Goal: Task Accomplishment & Management: Manage account settings

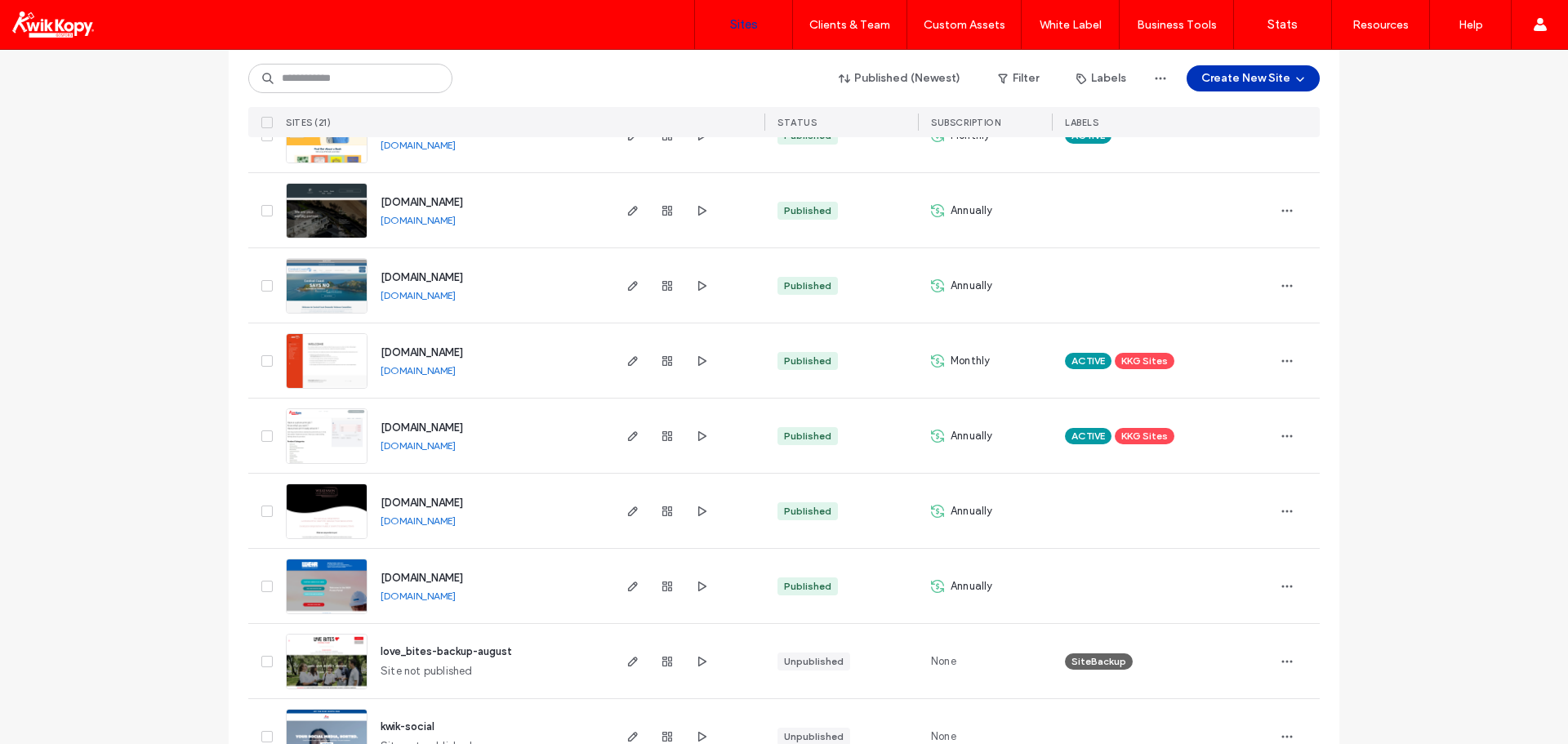
scroll to position [572, 0]
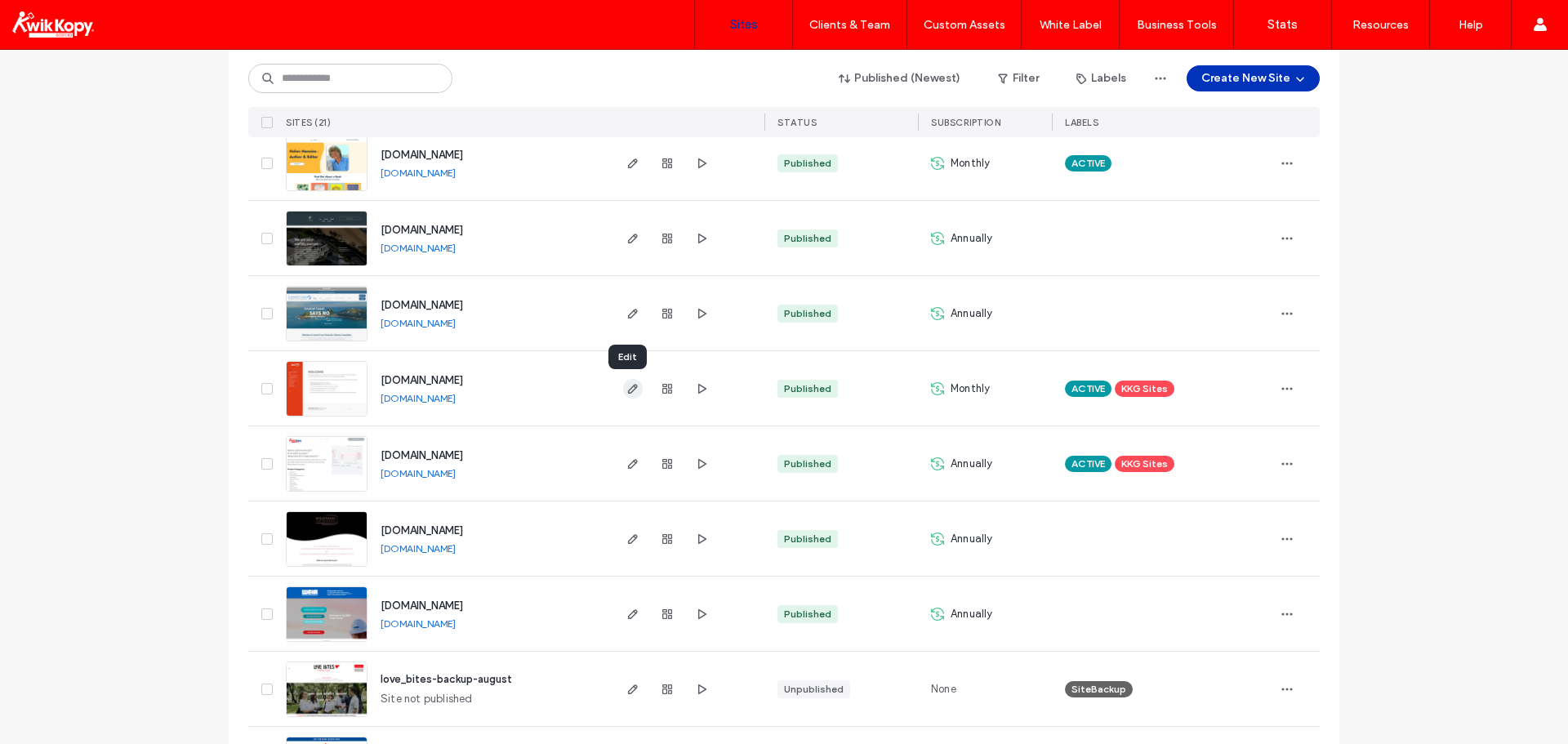
click at [628, 389] on icon "button" at bounding box center [632, 388] width 13 height 13
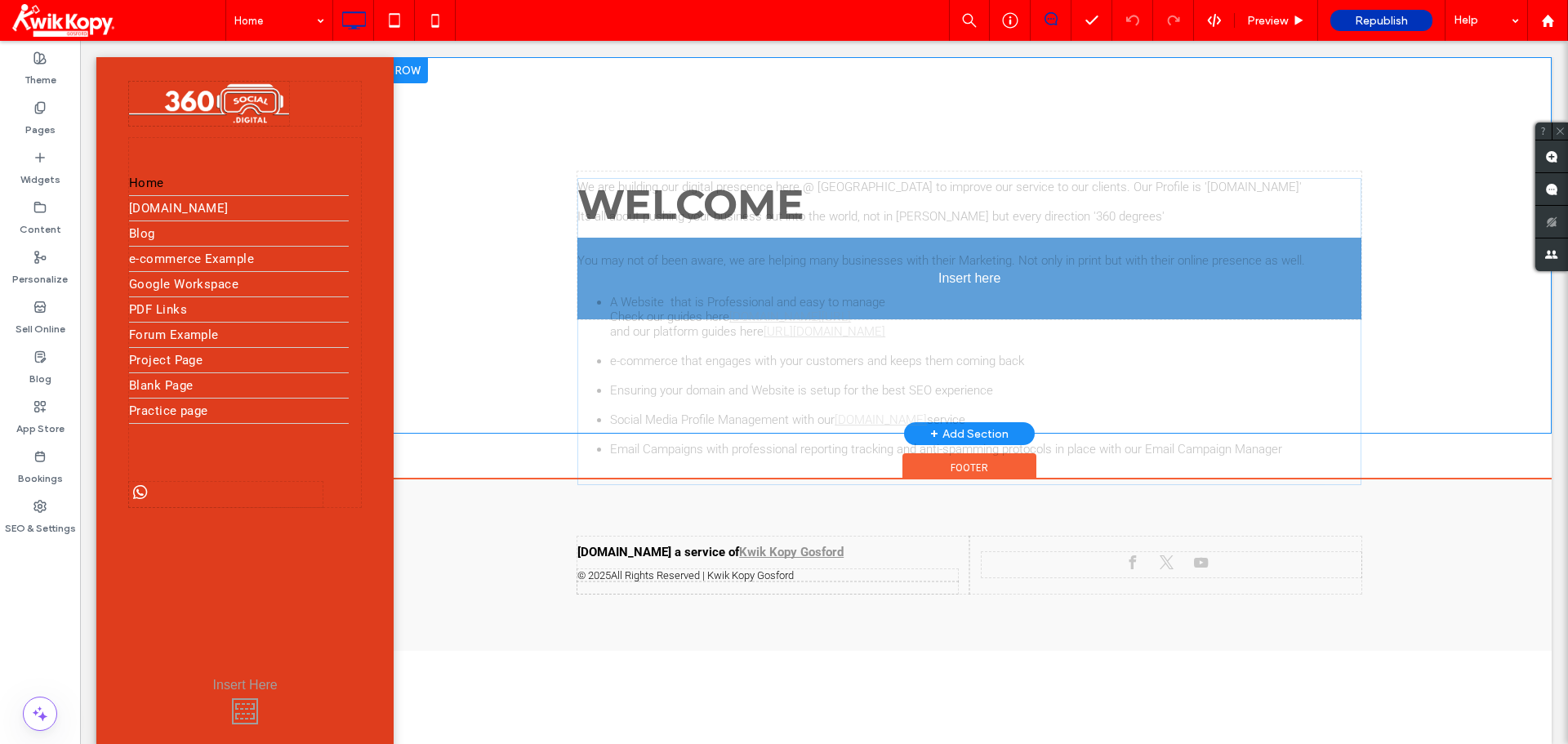
drag, startPoint x: 598, startPoint y: 374, endPoint x: 705, endPoint y: 424, distance: 118.1
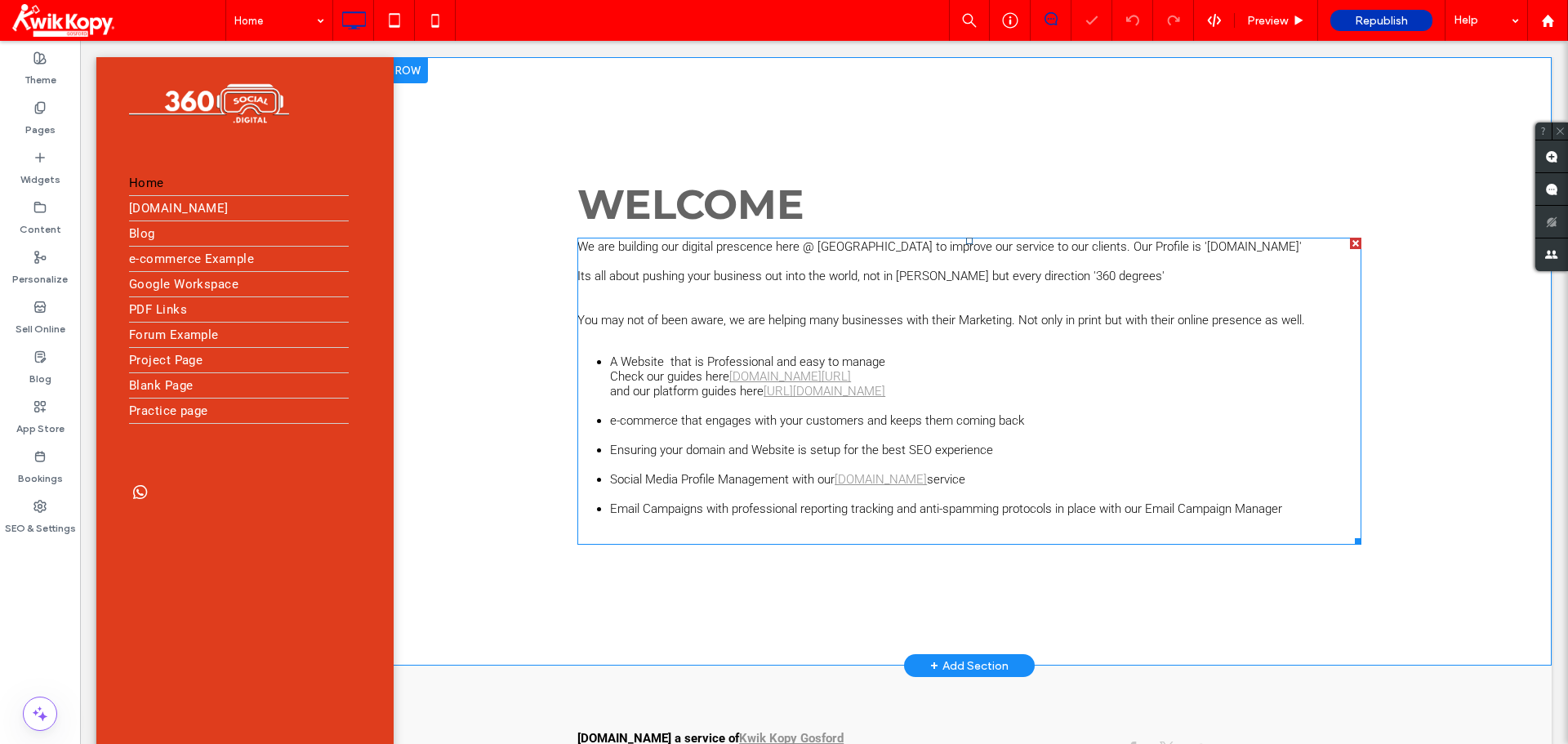
click at [641, 371] on li "A Website that is Professional and easy to manage Check our guides here [DOMAIN…" at bounding box center [985, 383] width 751 height 59
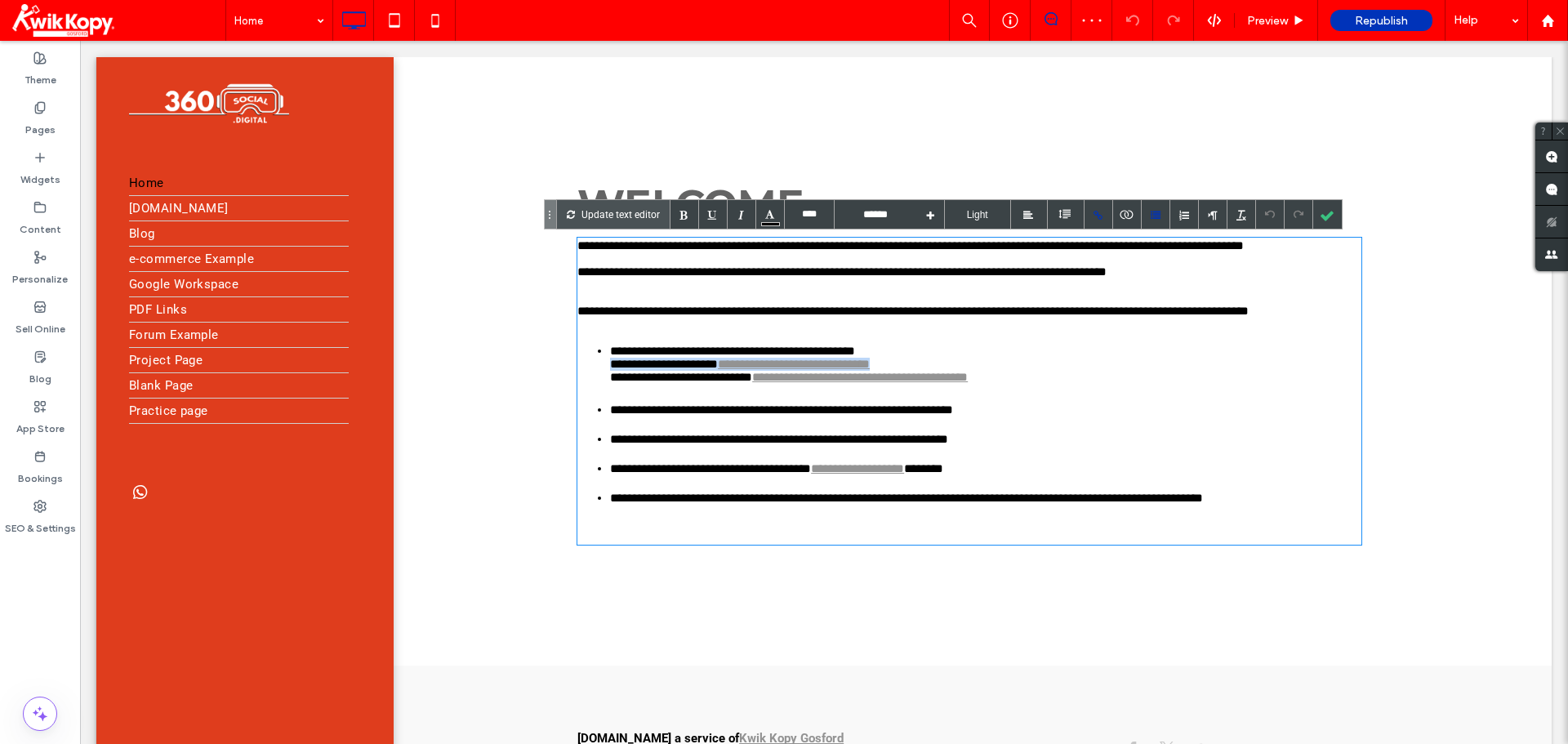
drag, startPoint x: 921, startPoint y: 379, endPoint x: 593, endPoint y: 375, distance: 328.0
click at [593, 375] on ul "**********" at bounding box center [969, 426] width 784 height 161
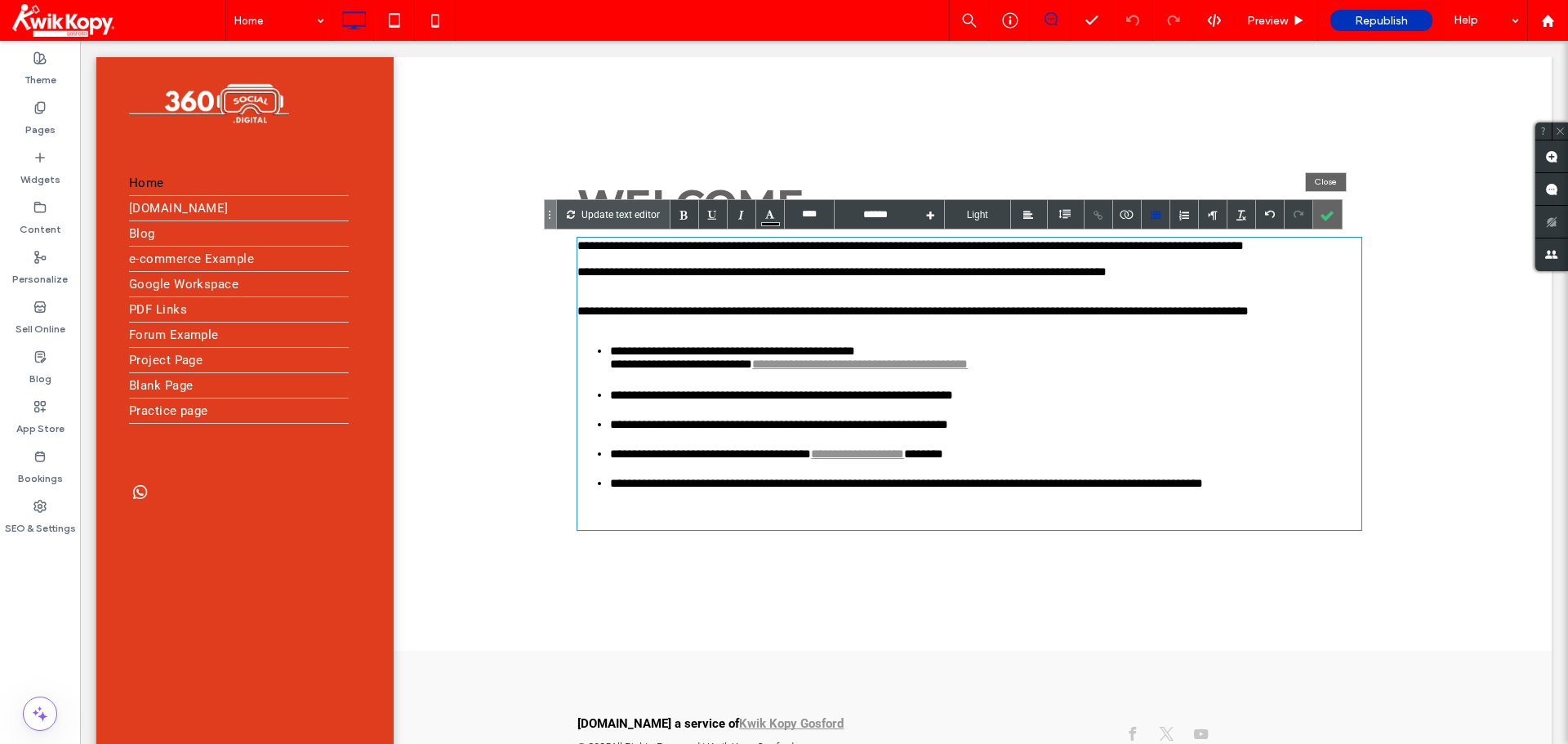
click at [1323, 218] on div at bounding box center [1328, 215] width 29 height 29
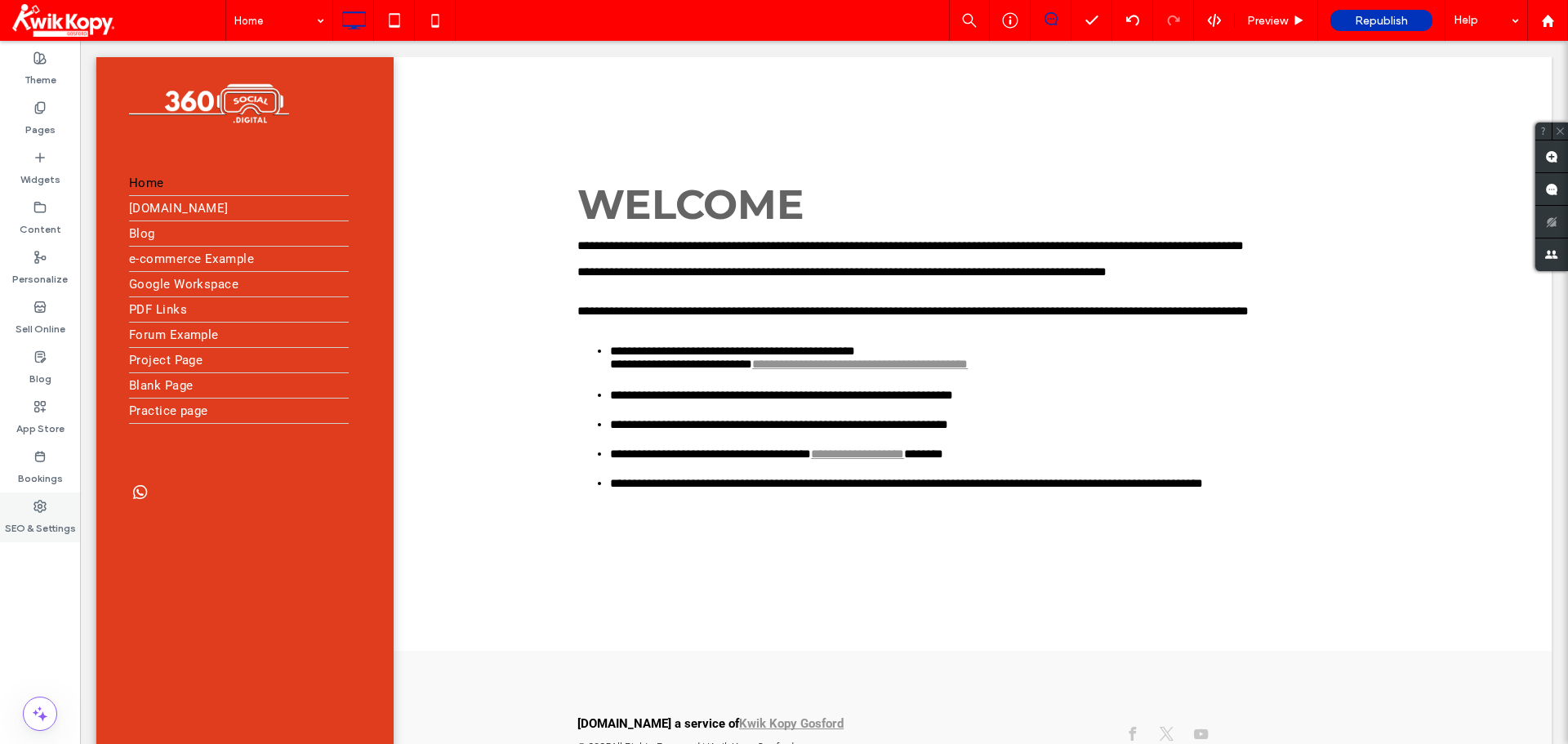
click at [37, 504] on icon at bounding box center [39, 505] width 13 height 13
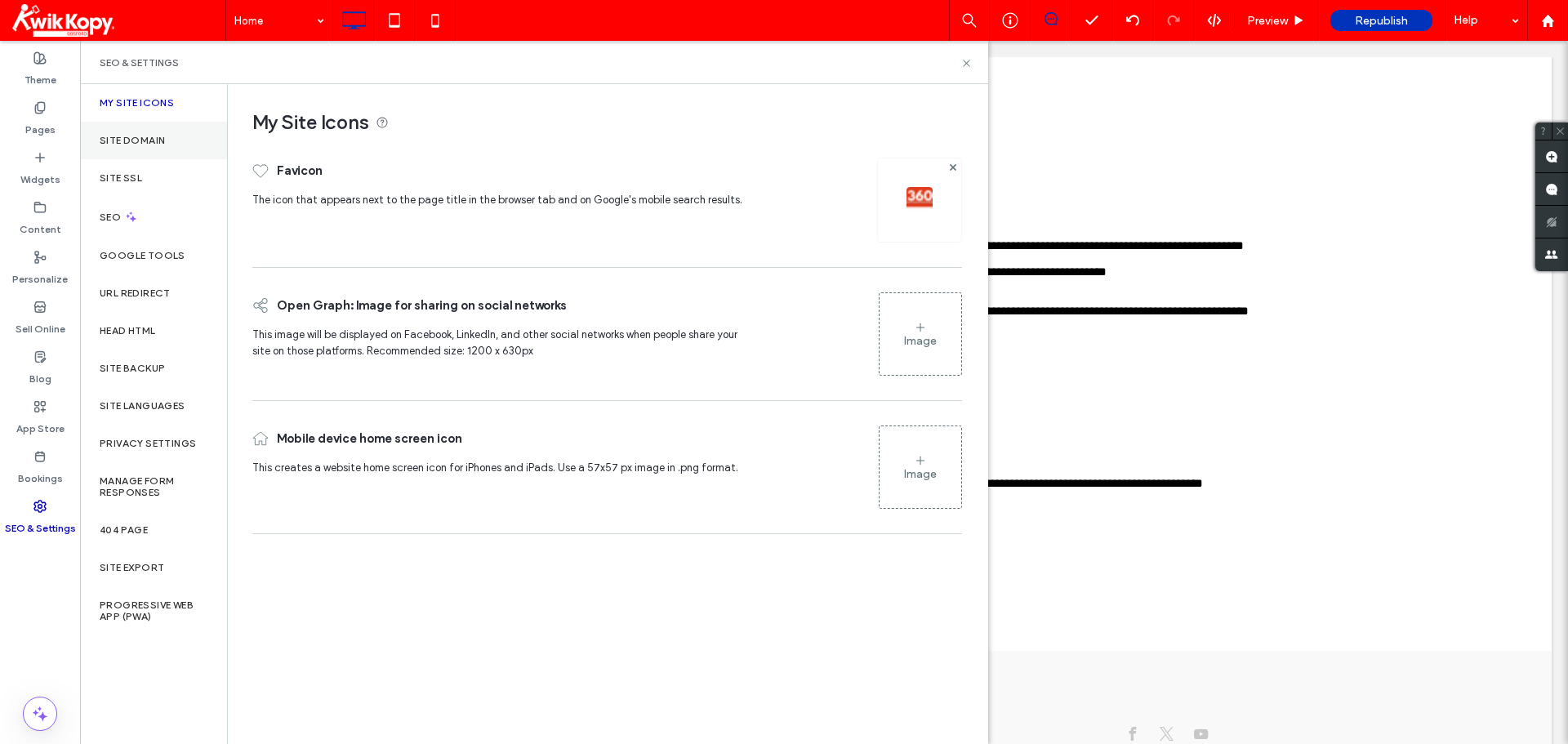
click at [136, 132] on div "Site Domain" at bounding box center [153, 140] width 147 height 37
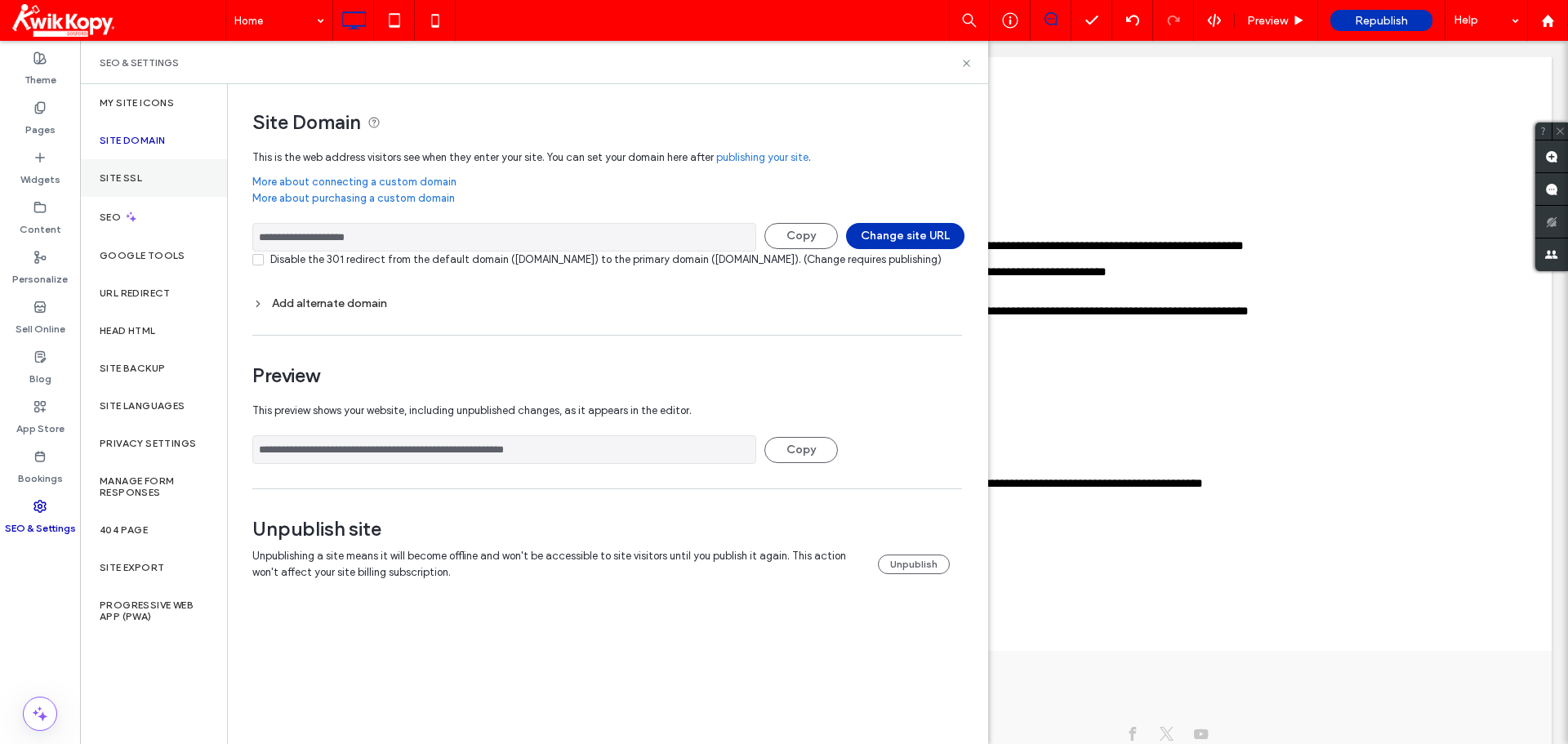
click at [125, 175] on label "Site SSL" at bounding box center [121, 178] width 42 height 11
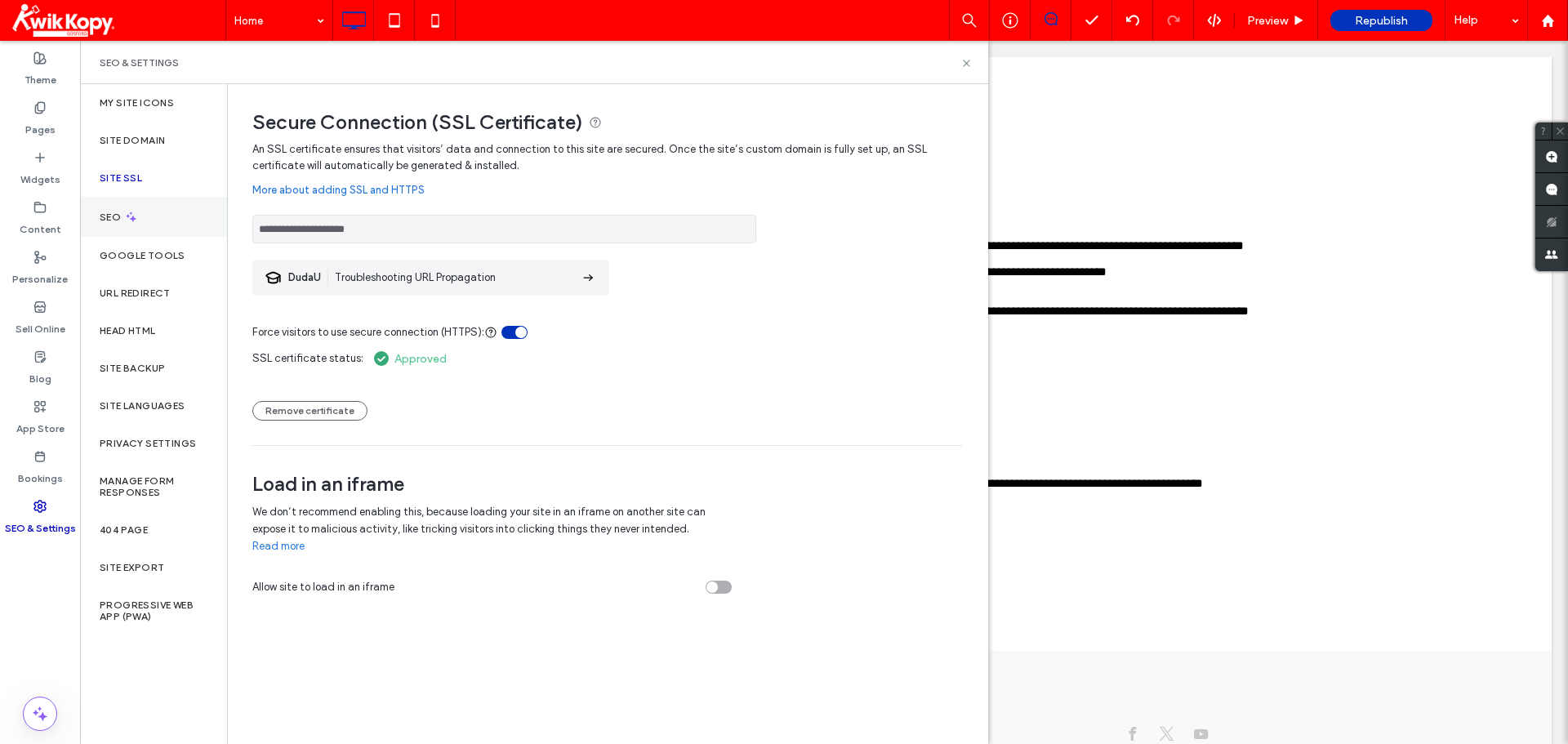
click at [113, 217] on label "SEO" at bounding box center [111, 217] width 25 height 11
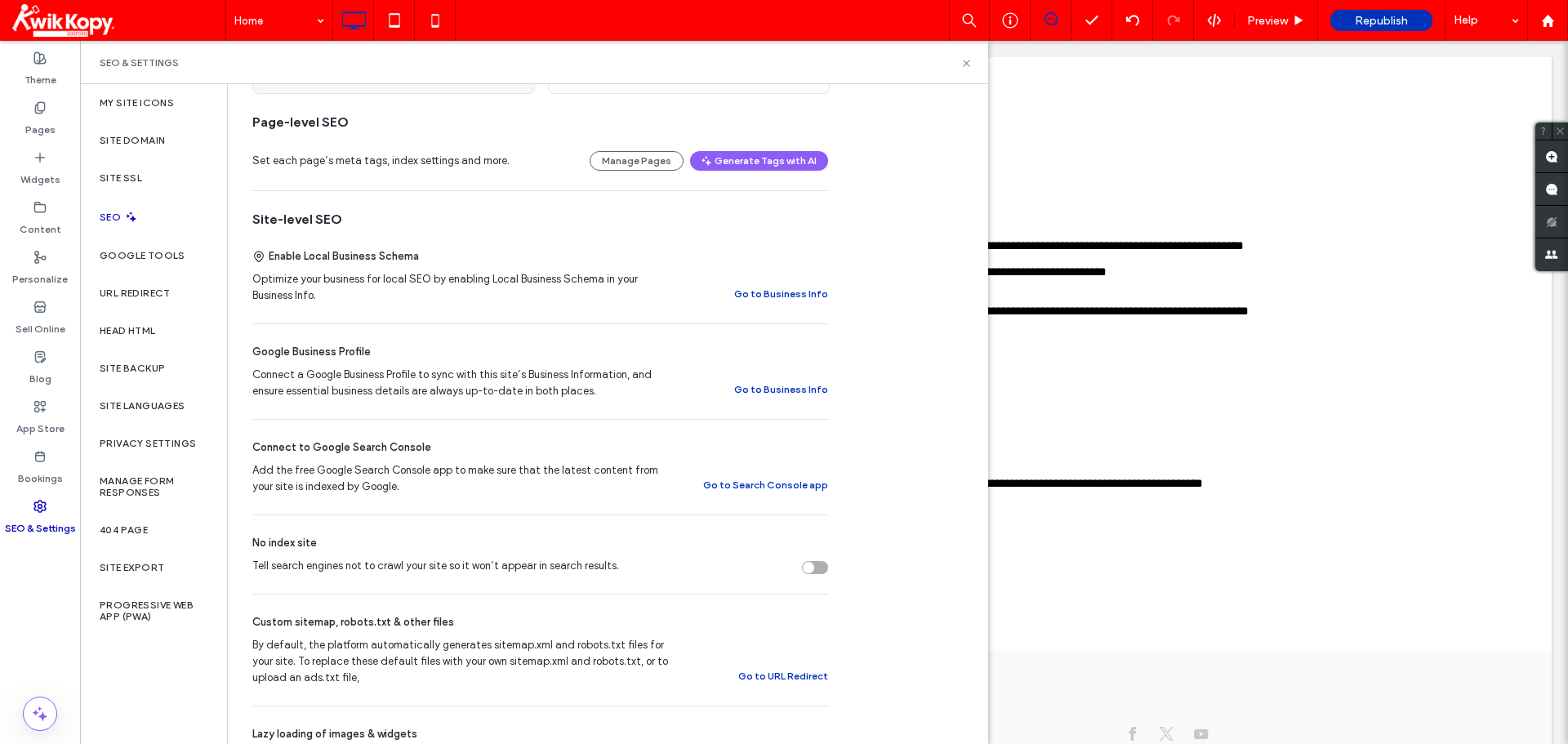
scroll to position [245, 0]
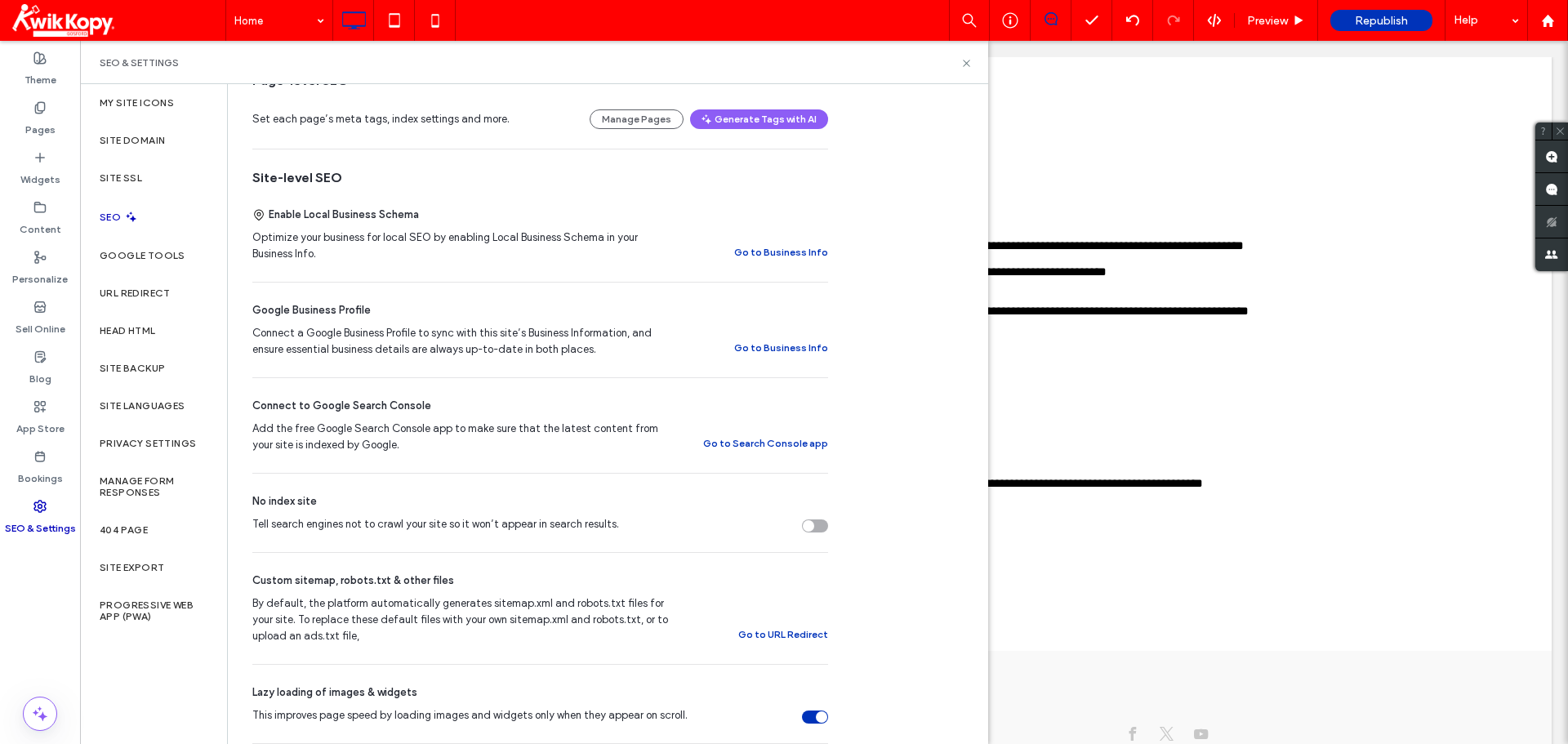
click at [821, 527] on div "Tell search engines not to crawl your site so it won’t appear in search results." at bounding box center [815, 525] width 26 height 13
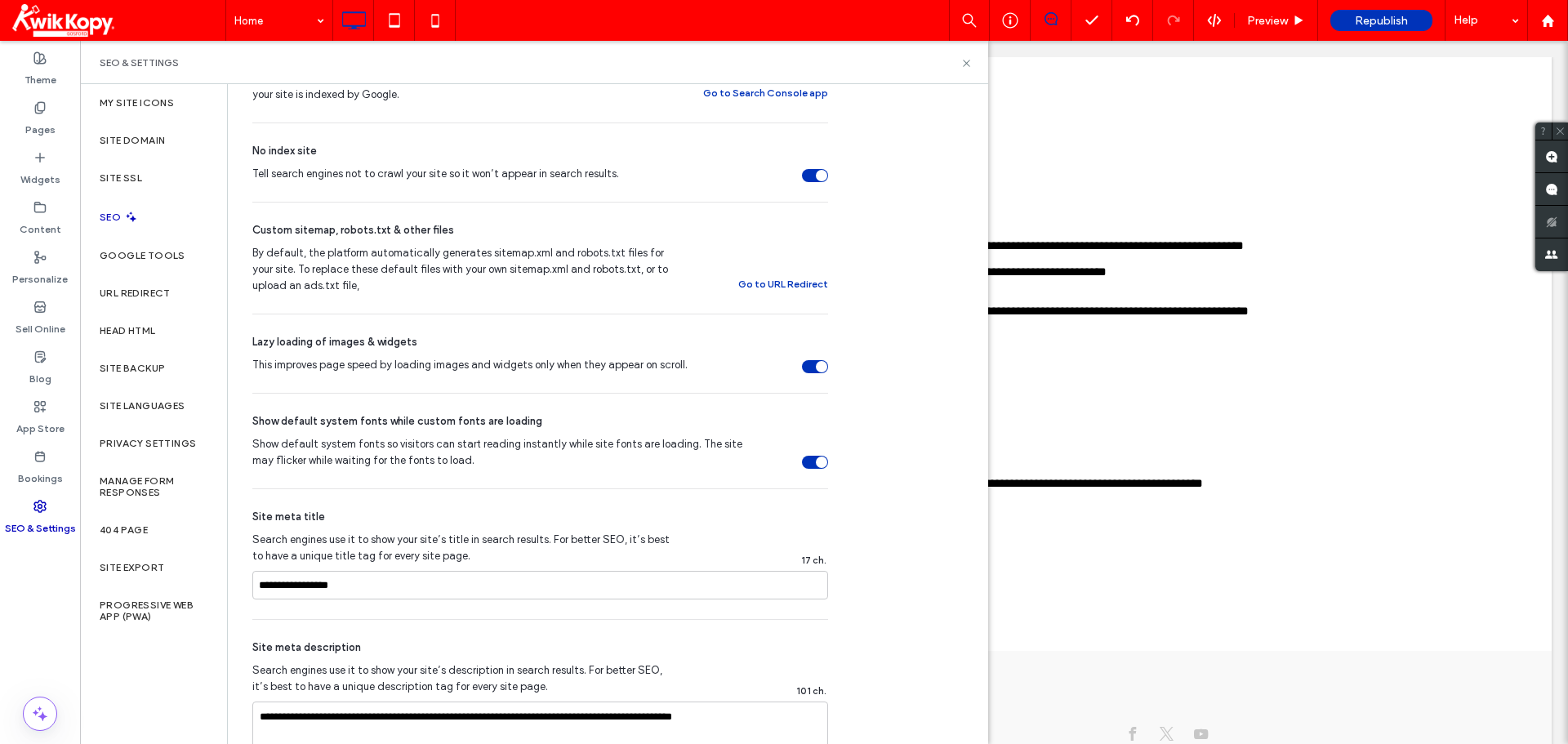
scroll to position [545, 0]
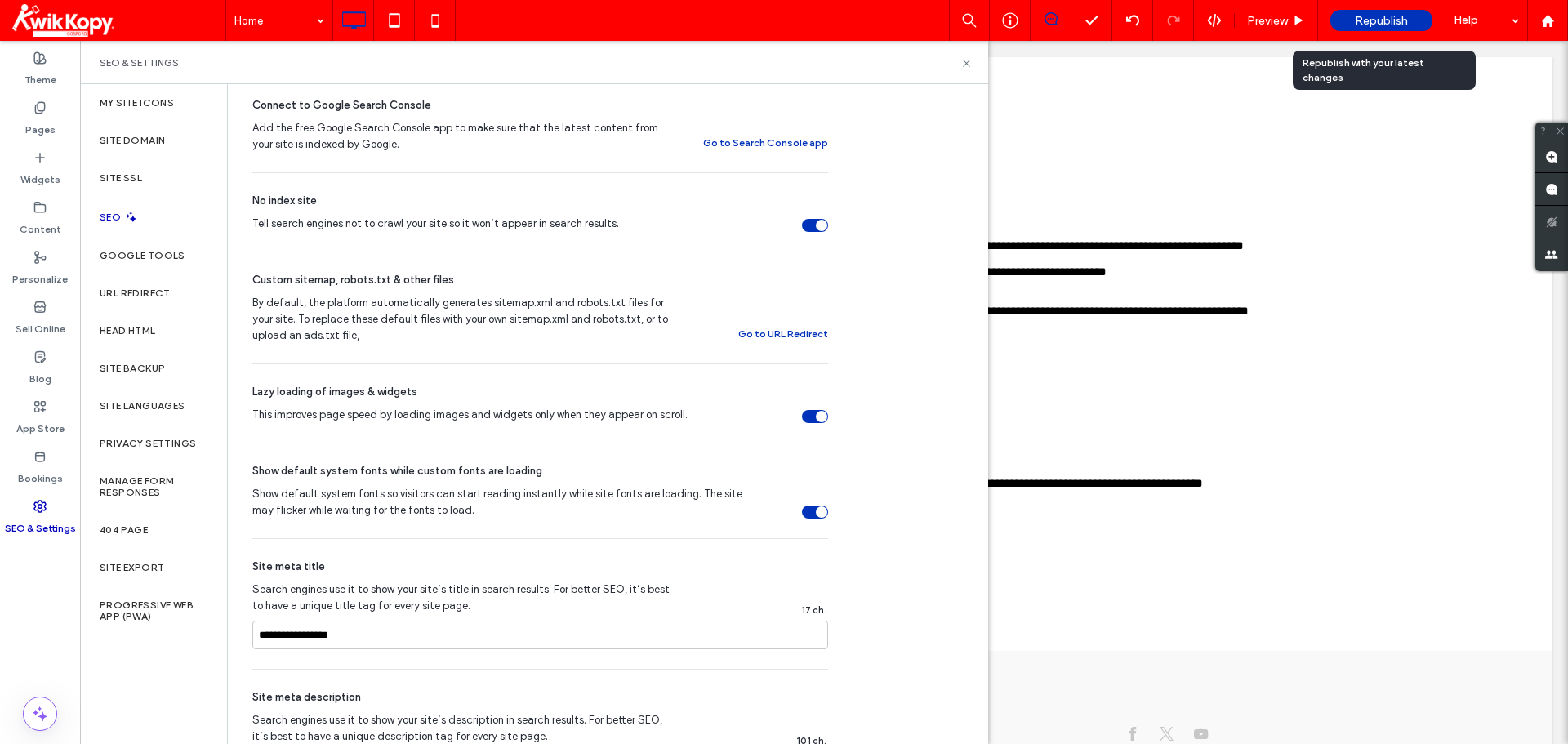
click at [1383, 22] on span "Republish" at bounding box center [1381, 20] width 53 height 14
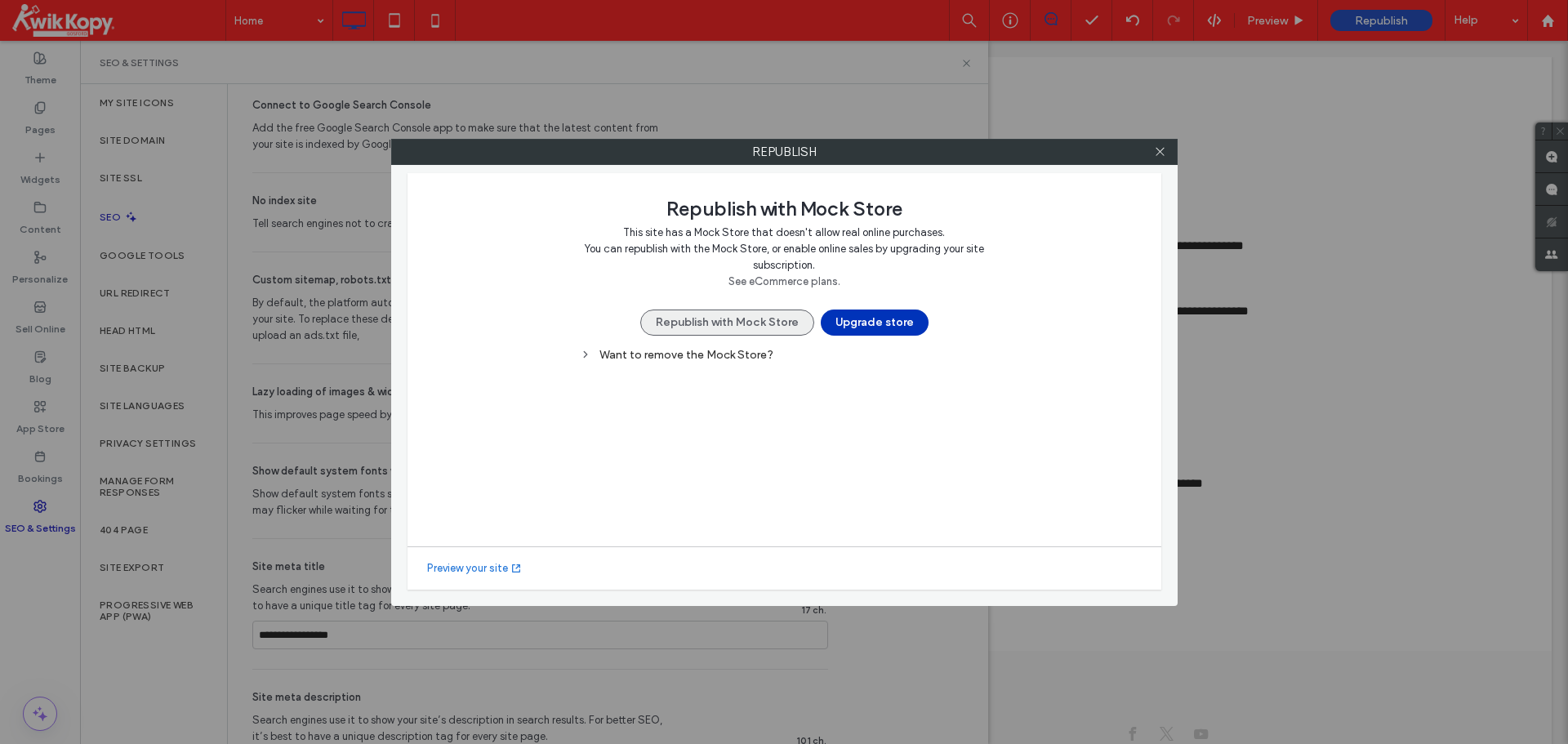
click at [731, 318] on button "Republish with Mock Store" at bounding box center [727, 322] width 174 height 26
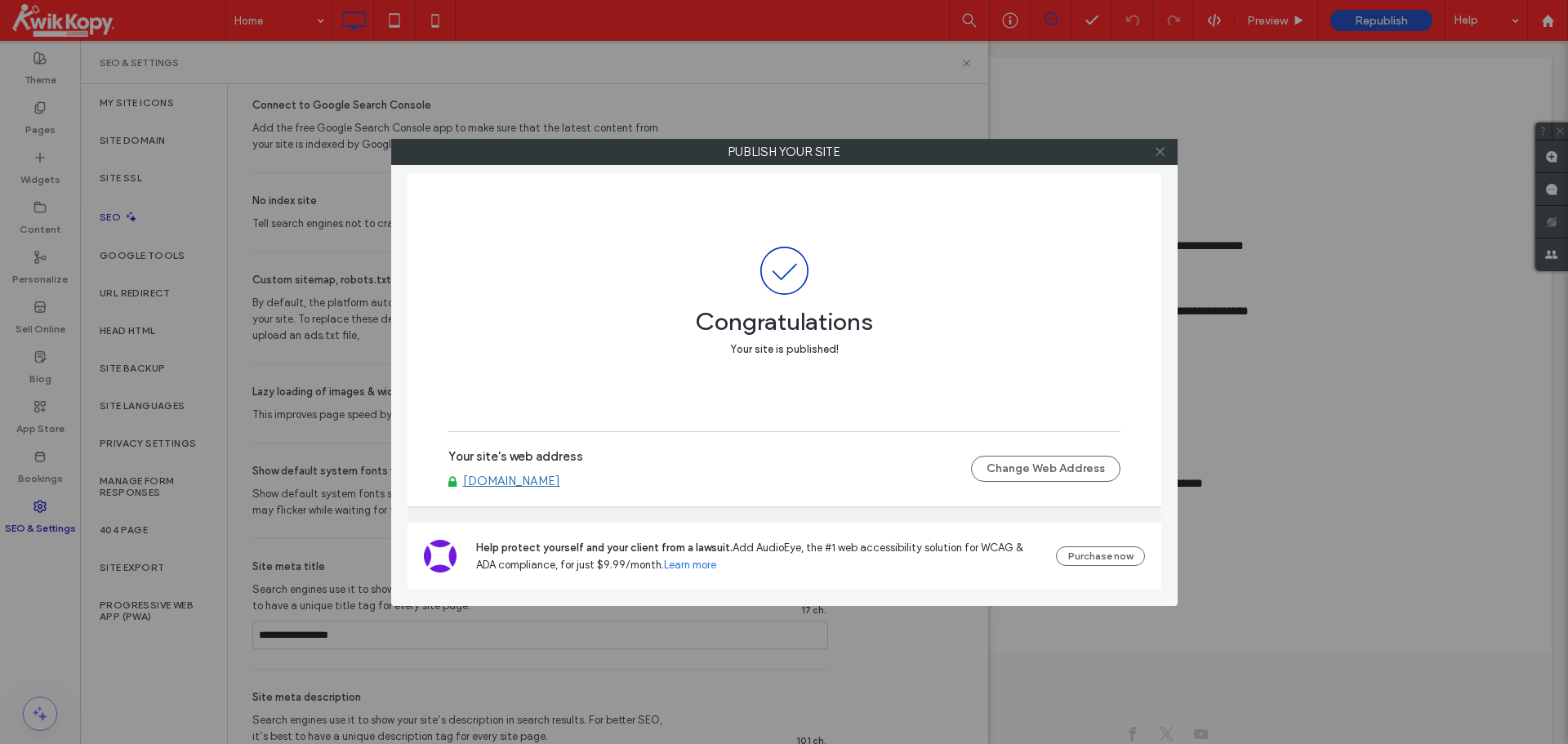
click at [1165, 153] on icon at bounding box center [1159, 151] width 12 height 12
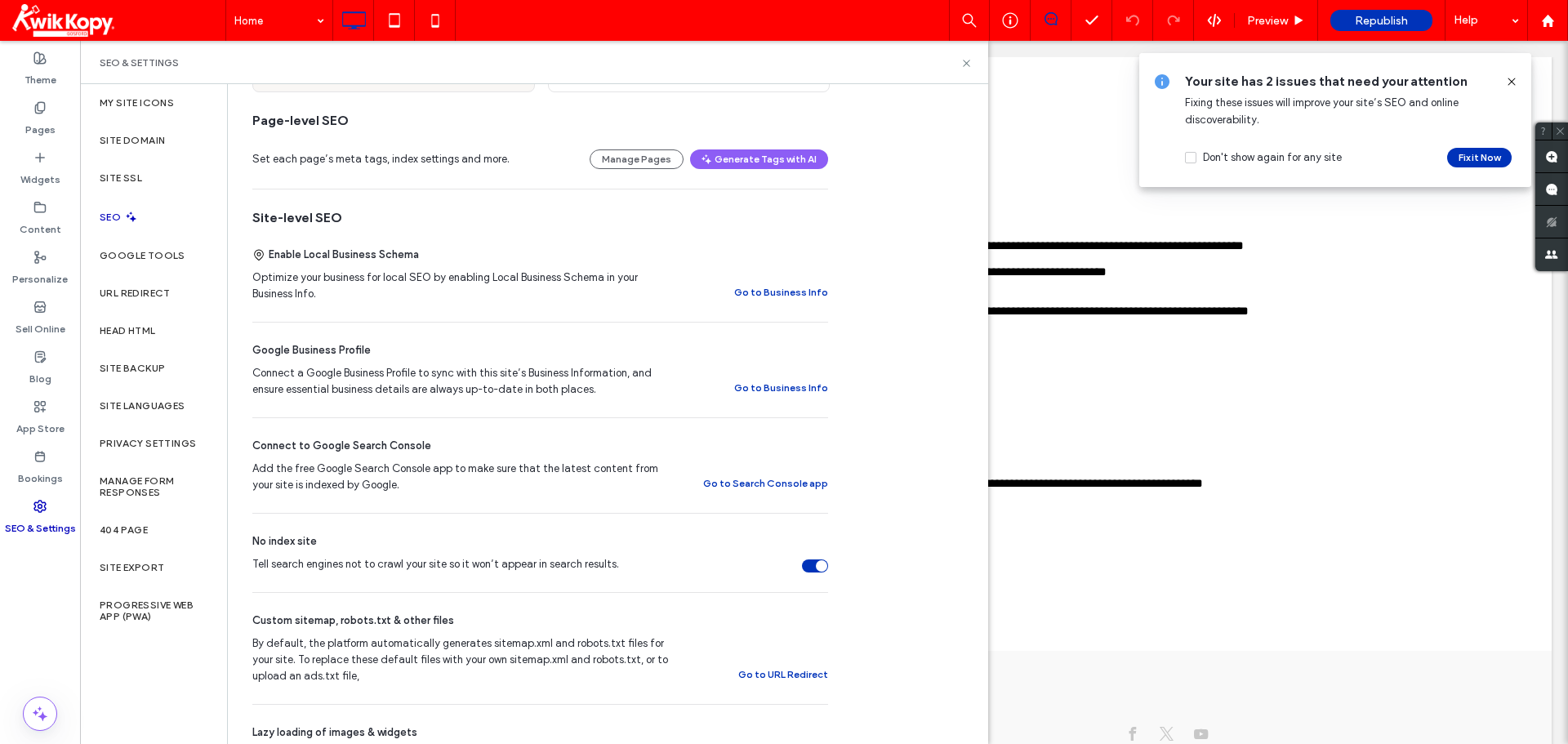
scroll to position [0, 0]
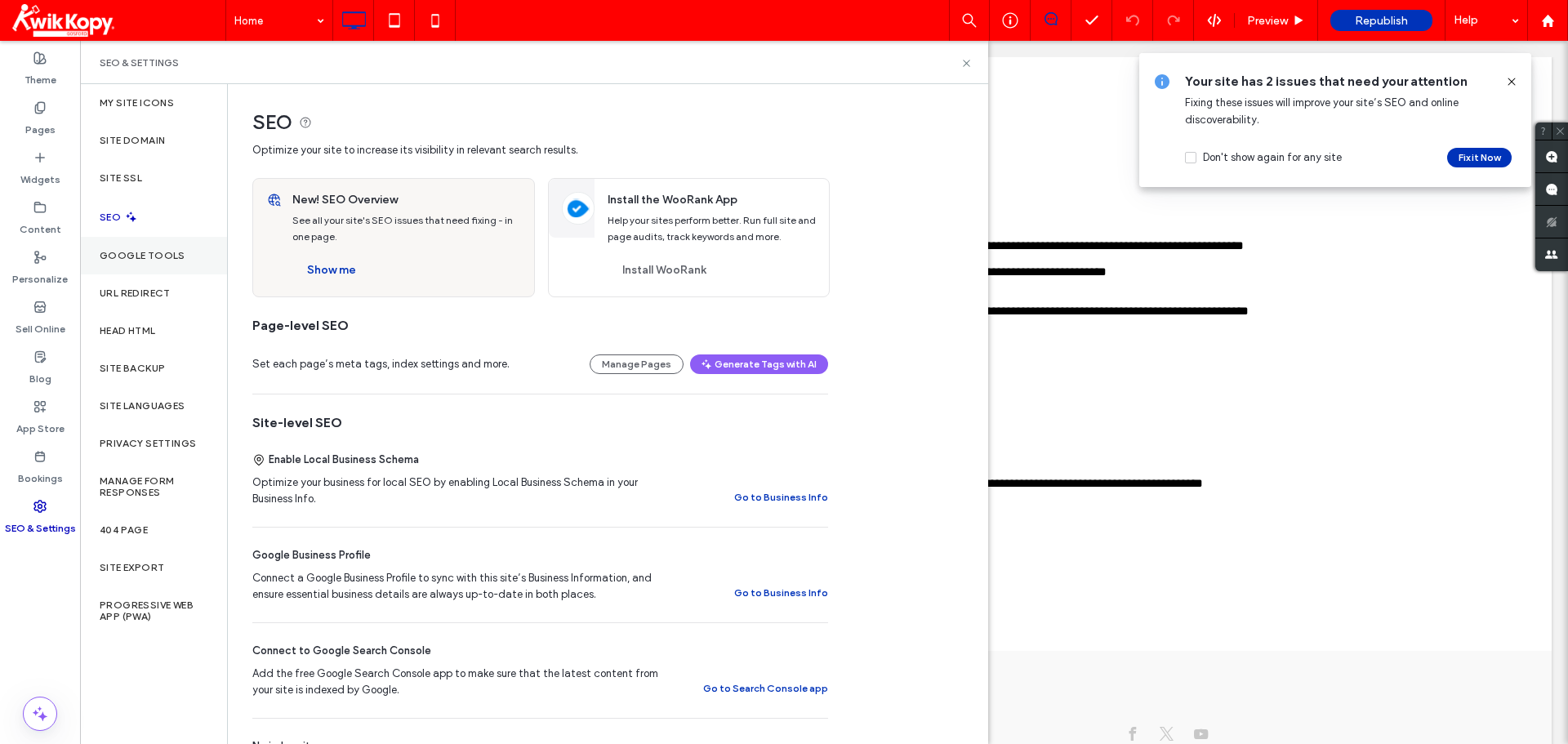
click at [128, 255] on label "Google Tools" at bounding box center [142, 255] width 86 height 11
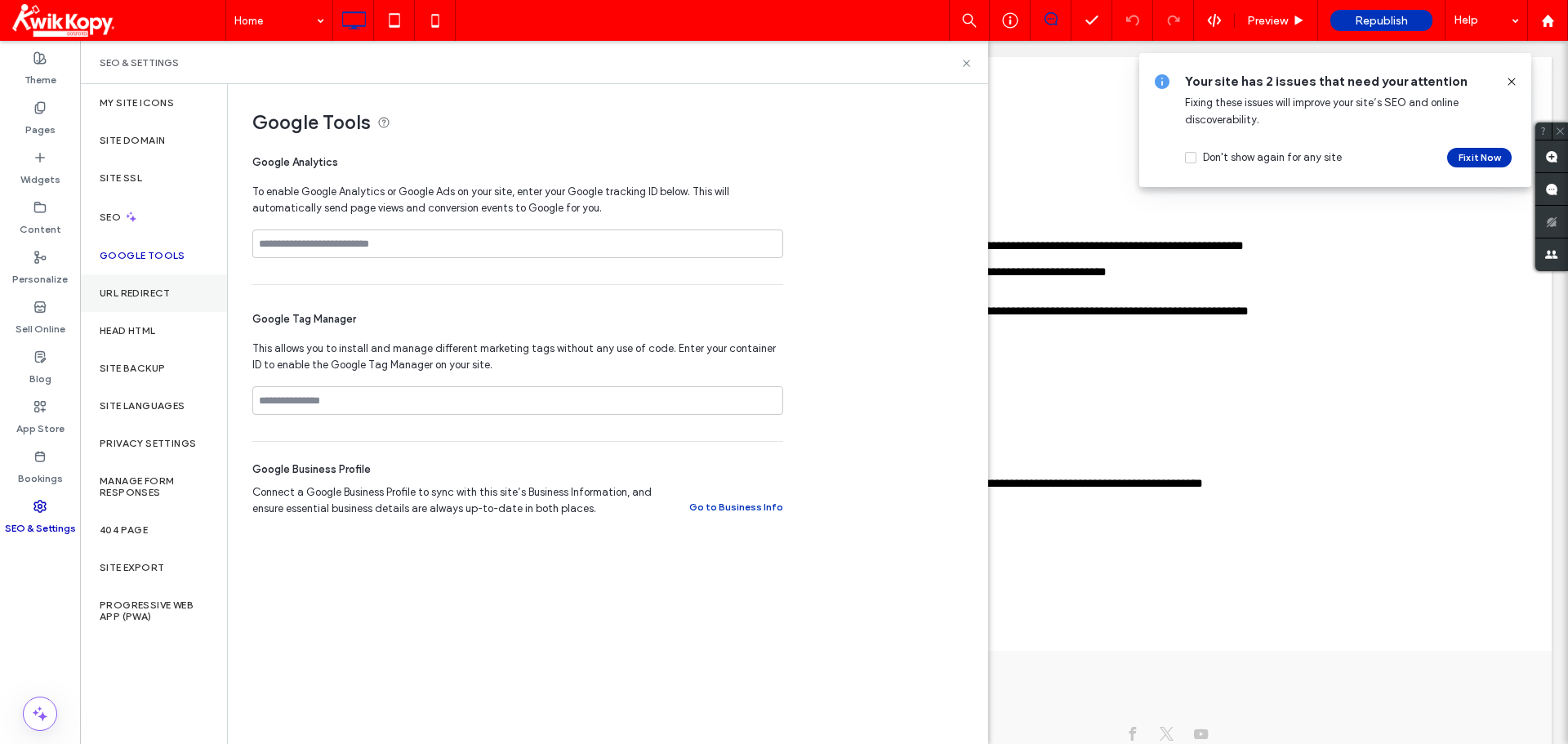
click at [127, 289] on label "URL Redirect" at bounding box center [135, 292] width 71 height 11
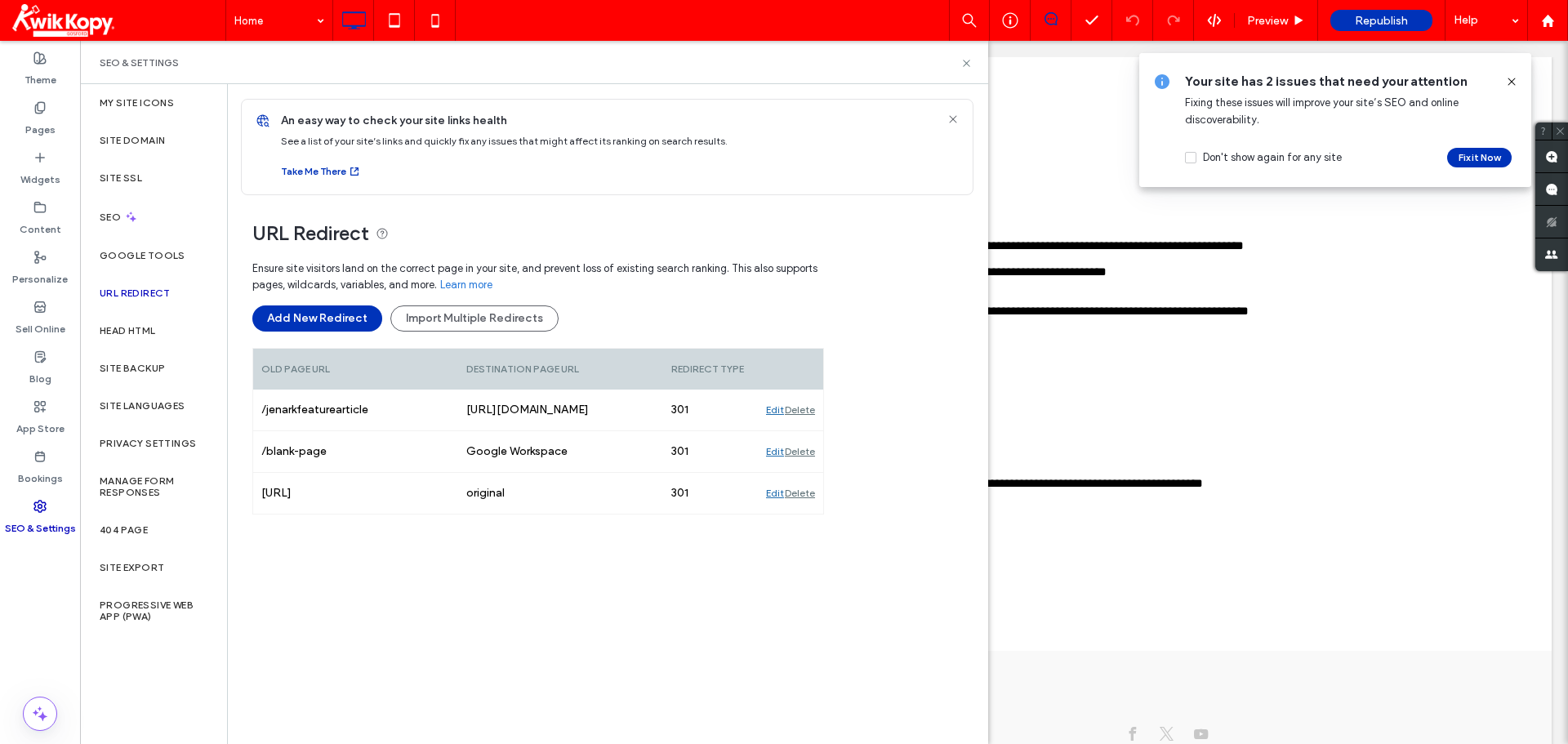
click at [1509, 80] on use at bounding box center [1510, 81] width 8 height 8
